Goal: Task Accomplishment & Management: Manage account settings

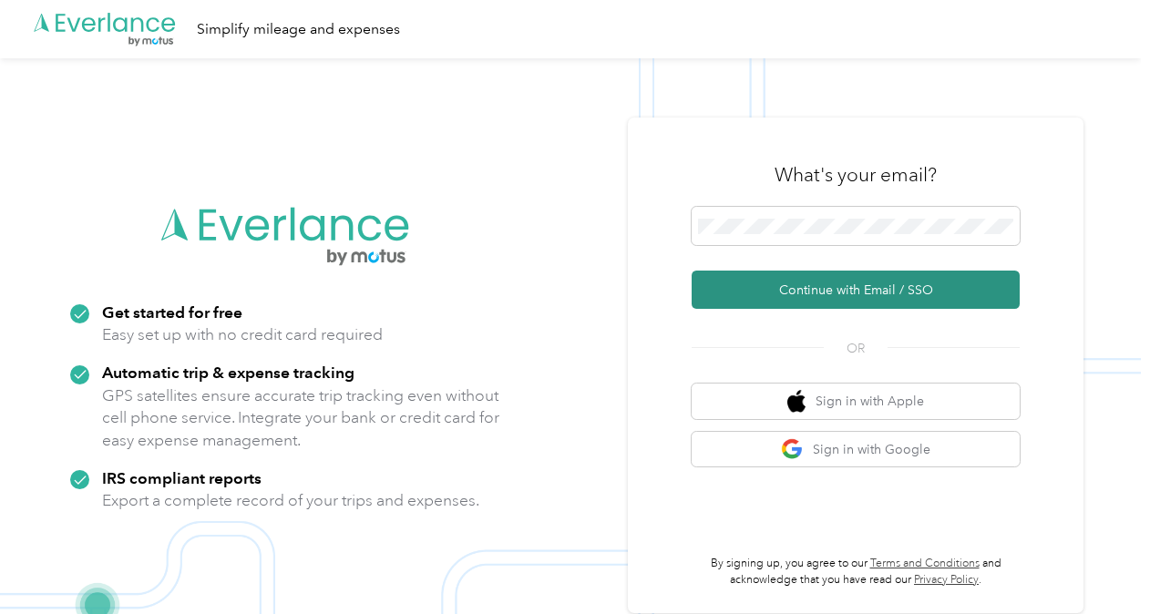
click at [910, 296] on button "Continue with Email / SSO" at bounding box center [856, 290] width 328 height 38
drag, startPoint x: 879, startPoint y: 303, endPoint x: 890, endPoint y: 297, distance: 12.2
click at [880, 303] on button "Continue with Email / SSO" at bounding box center [856, 290] width 328 height 38
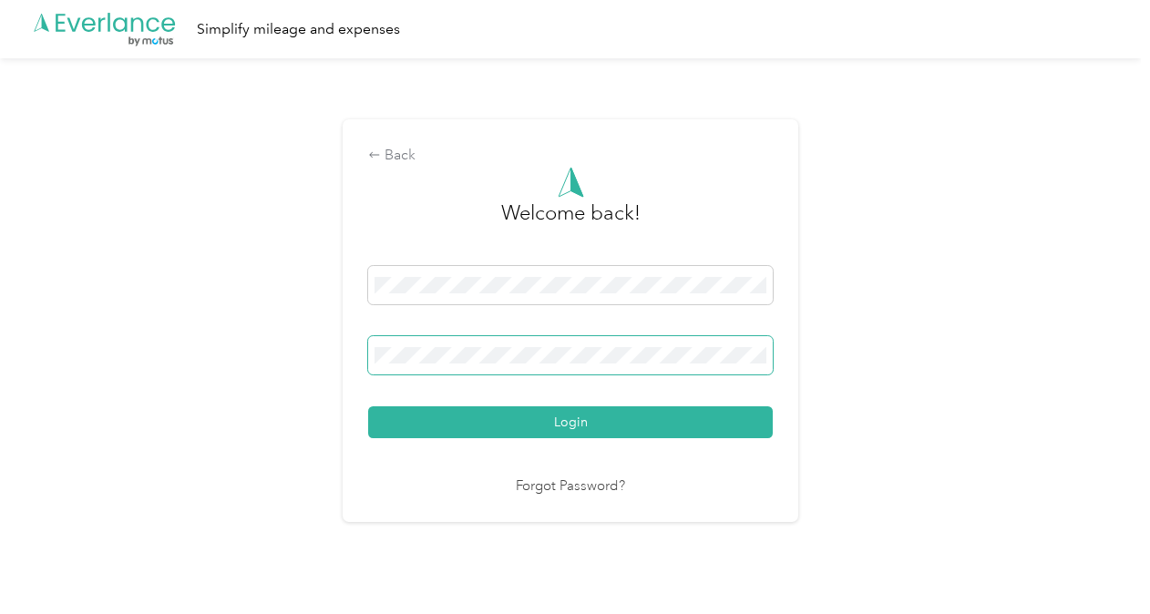
click at [634, 341] on span at bounding box center [570, 355] width 405 height 38
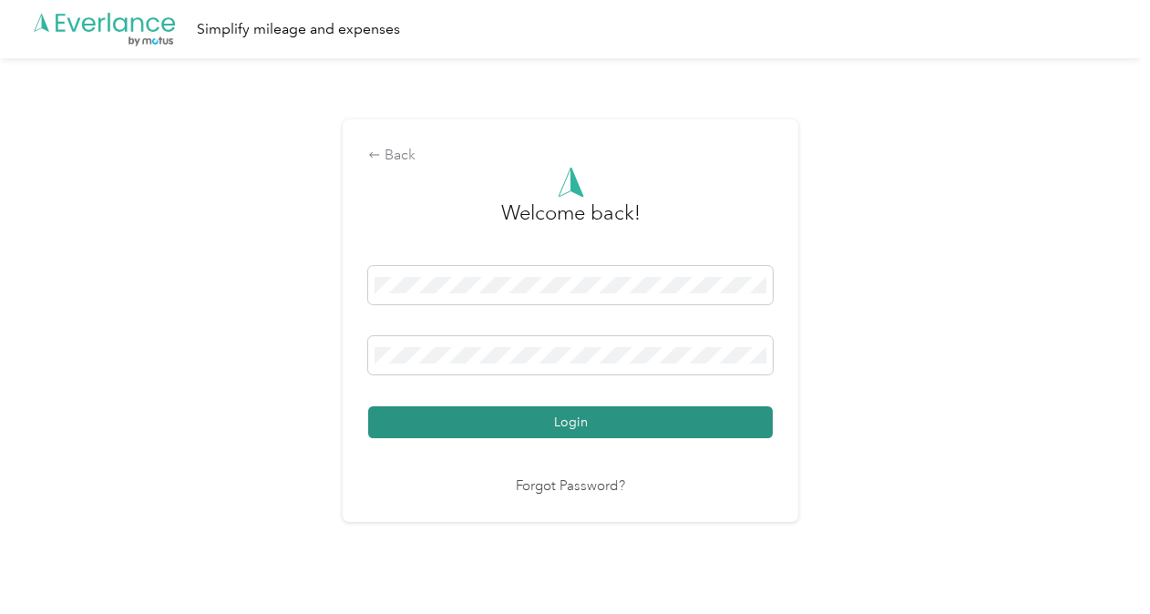
click at [612, 428] on button "Login" at bounding box center [570, 423] width 405 height 32
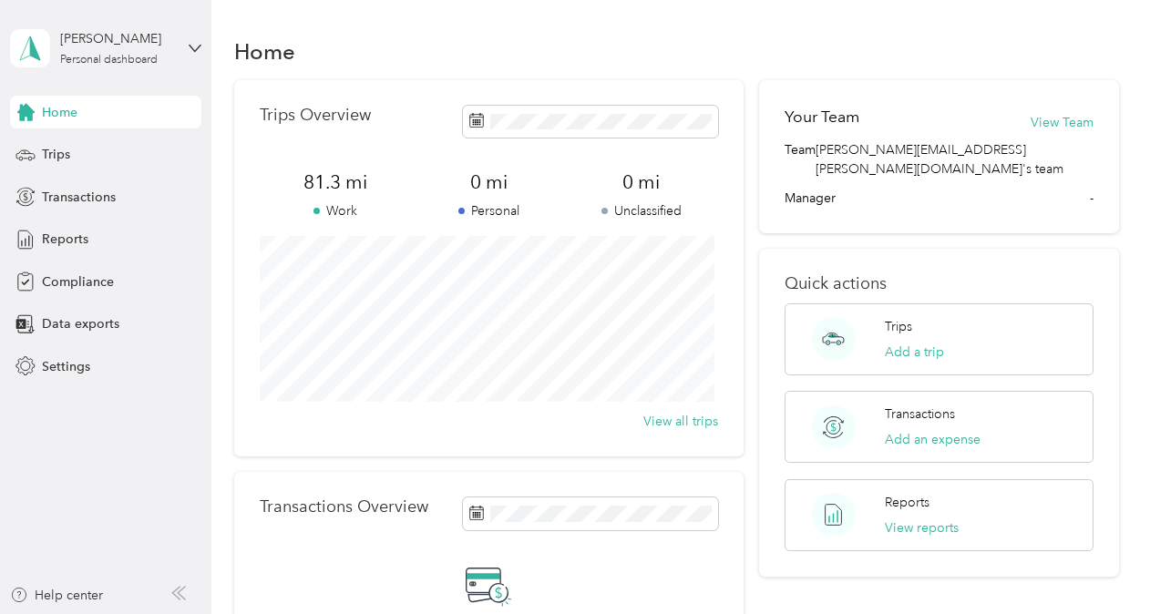
scroll to position [313, 0]
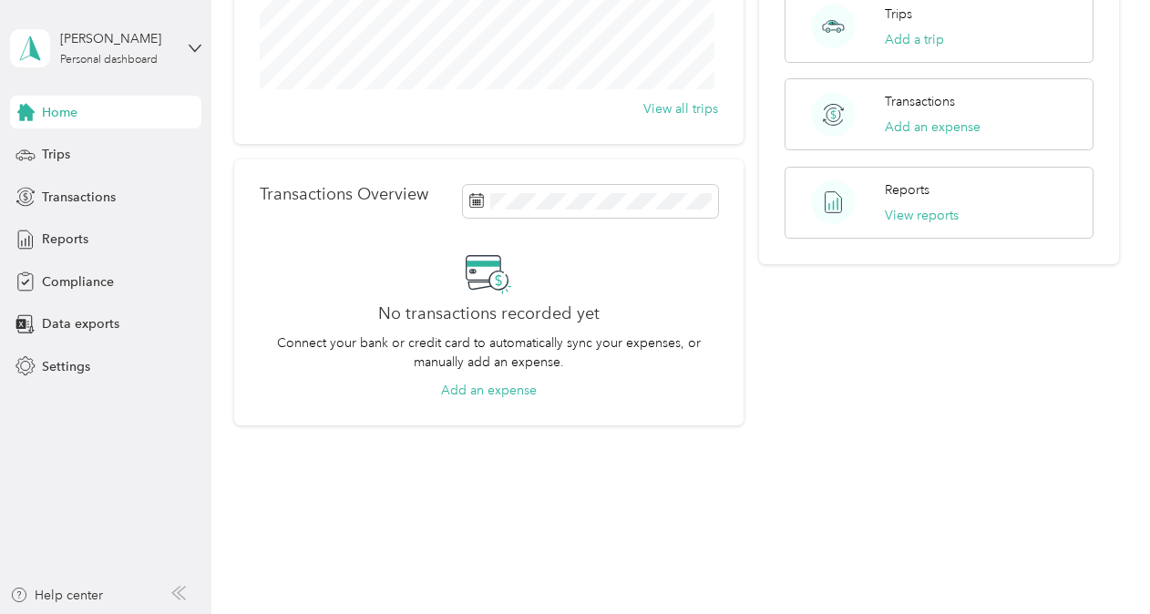
click at [105, 171] on div "Home Trips Transactions Reports Compliance Data exports Settings" at bounding box center [105, 239] width 191 height 287
click at [77, 357] on span "Settings" at bounding box center [66, 366] width 48 height 19
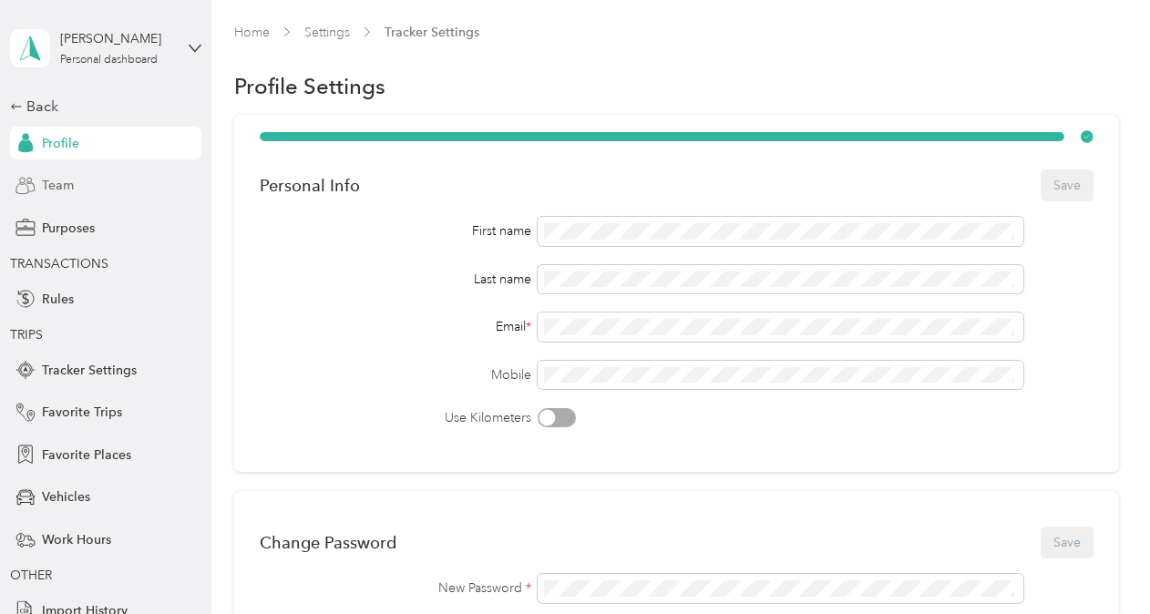
click at [75, 192] on div "Team" at bounding box center [105, 186] width 191 height 33
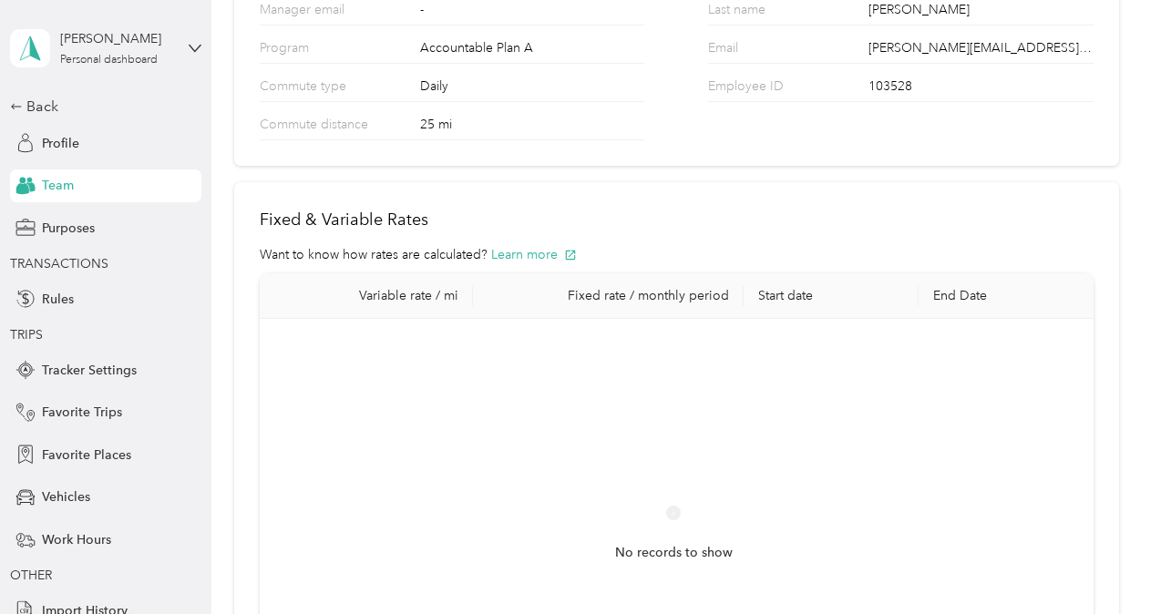
scroll to position [273, 0]
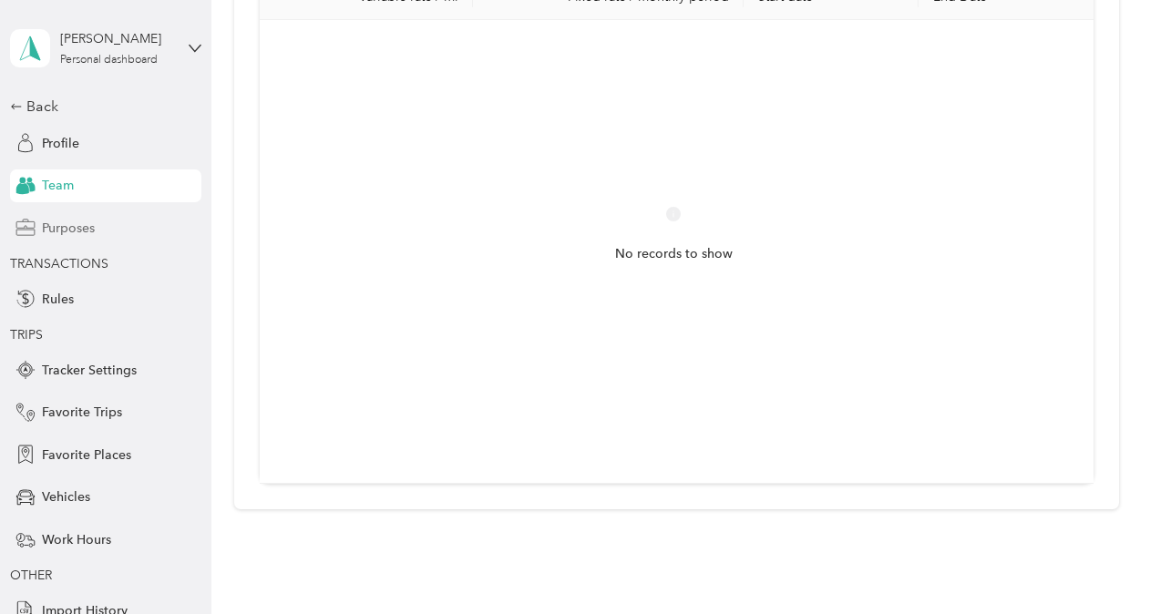
click at [89, 228] on div "Purposes" at bounding box center [105, 227] width 191 height 33
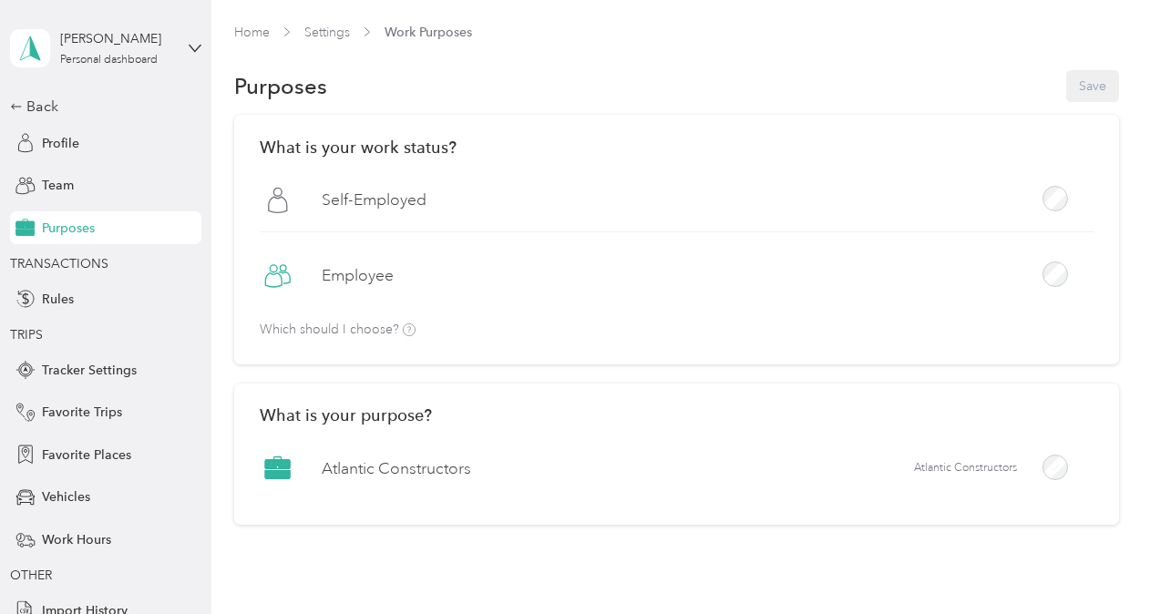
click at [358, 270] on label "Employee" at bounding box center [358, 275] width 72 height 23
click at [63, 294] on span "Rules" at bounding box center [58, 299] width 32 height 19
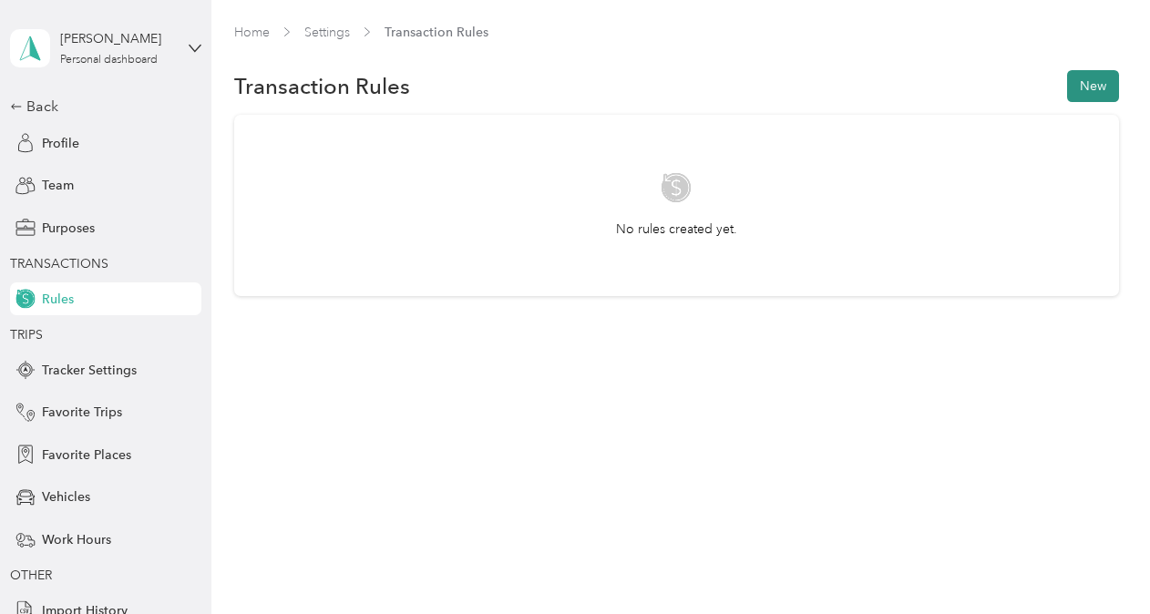
click at [1094, 80] on button "New" at bounding box center [1093, 86] width 52 height 32
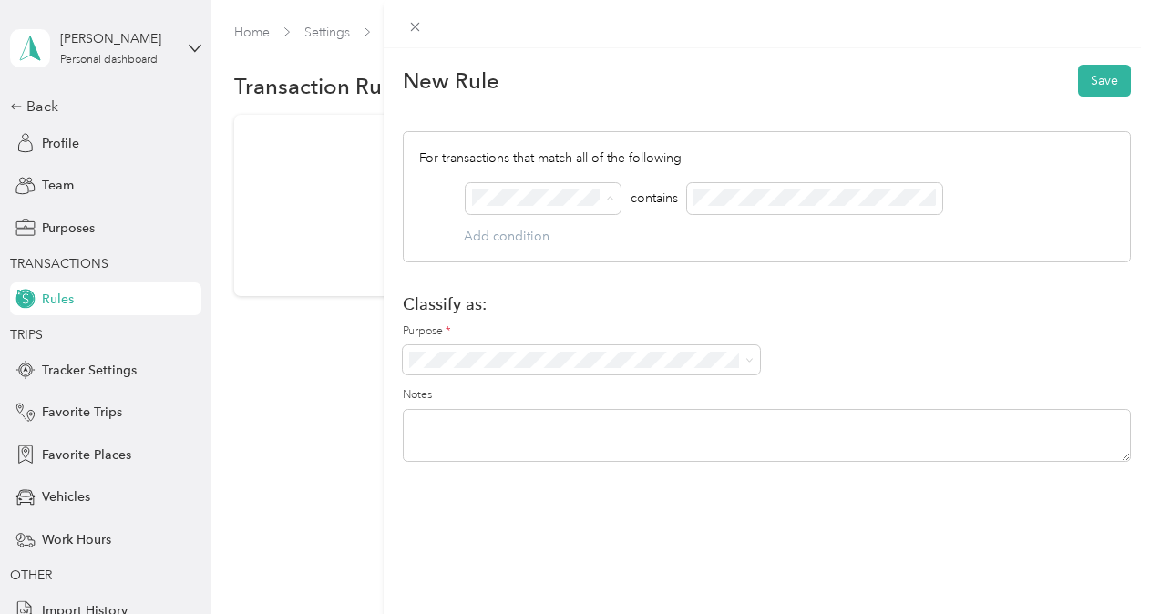
click at [565, 119] on form "New Rule Save For transactions that match all of the following AND contains Add…" at bounding box center [767, 263] width 728 height 404
click at [525, 347] on span at bounding box center [581, 359] width 357 height 29
click at [675, 297] on h1 "Classify as:" at bounding box center [767, 303] width 728 height 19
click at [407, 27] on icon at bounding box center [414, 26] width 15 height 15
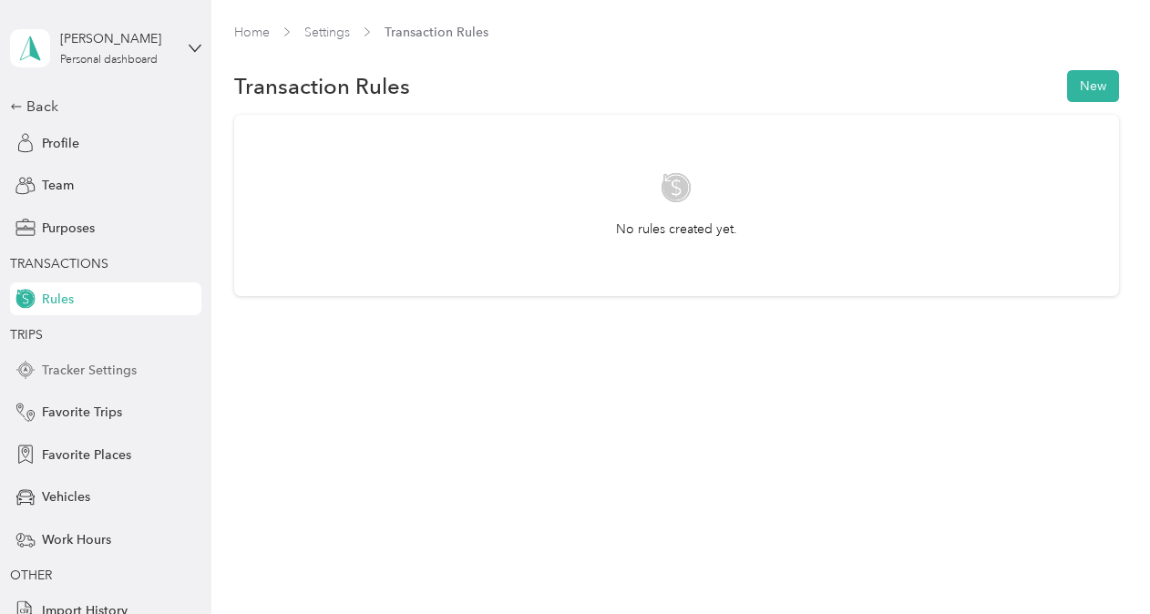
click at [78, 371] on span "Tracker Settings" at bounding box center [89, 370] width 95 height 19
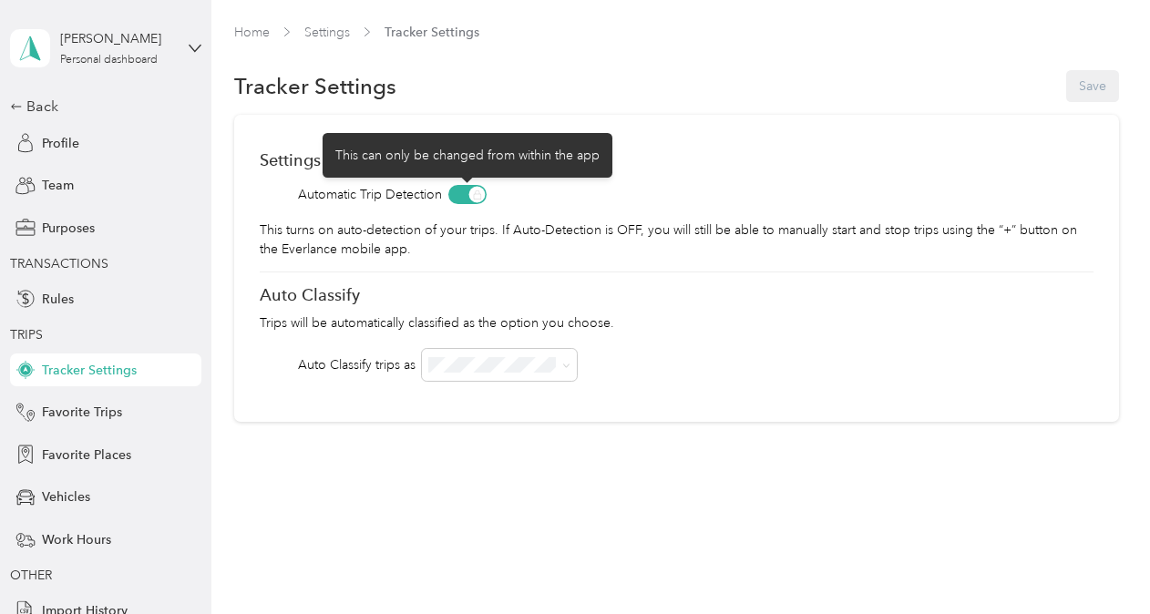
click at [475, 197] on span at bounding box center [467, 194] width 38 height 19
click at [458, 192] on span at bounding box center [467, 194] width 38 height 19
click at [479, 191] on span at bounding box center [467, 194] width 38 height 19
